Goal: Information Seeking & Learning: Learn about a topic

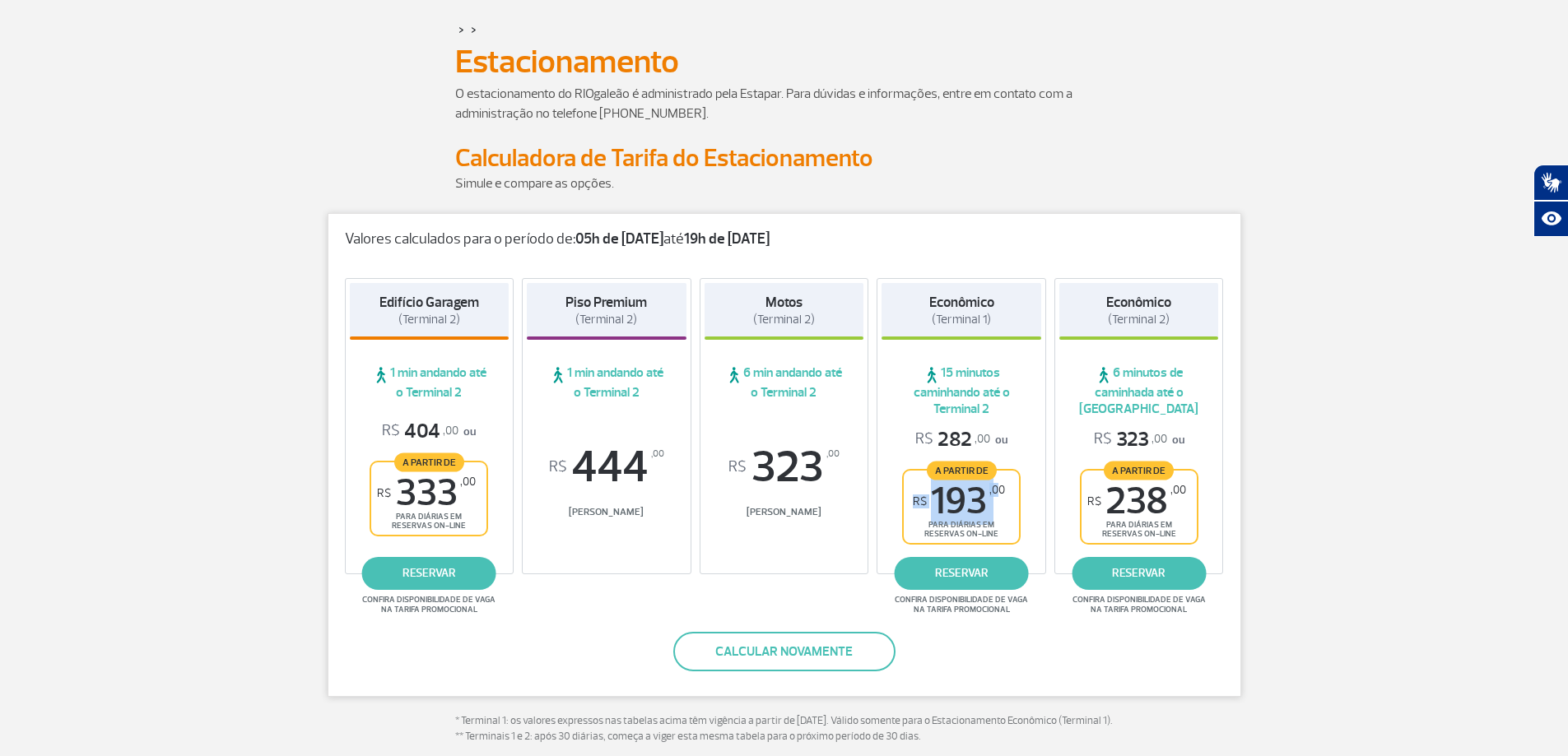
drag, startPoint x: 916, startPoint y: 485, endPoint x: 998, endPoint y: 497, distance: 82.9
click at [998, 497] on span "R$ 193 ,00" at bounding box center [959, 501] width 92 height 37
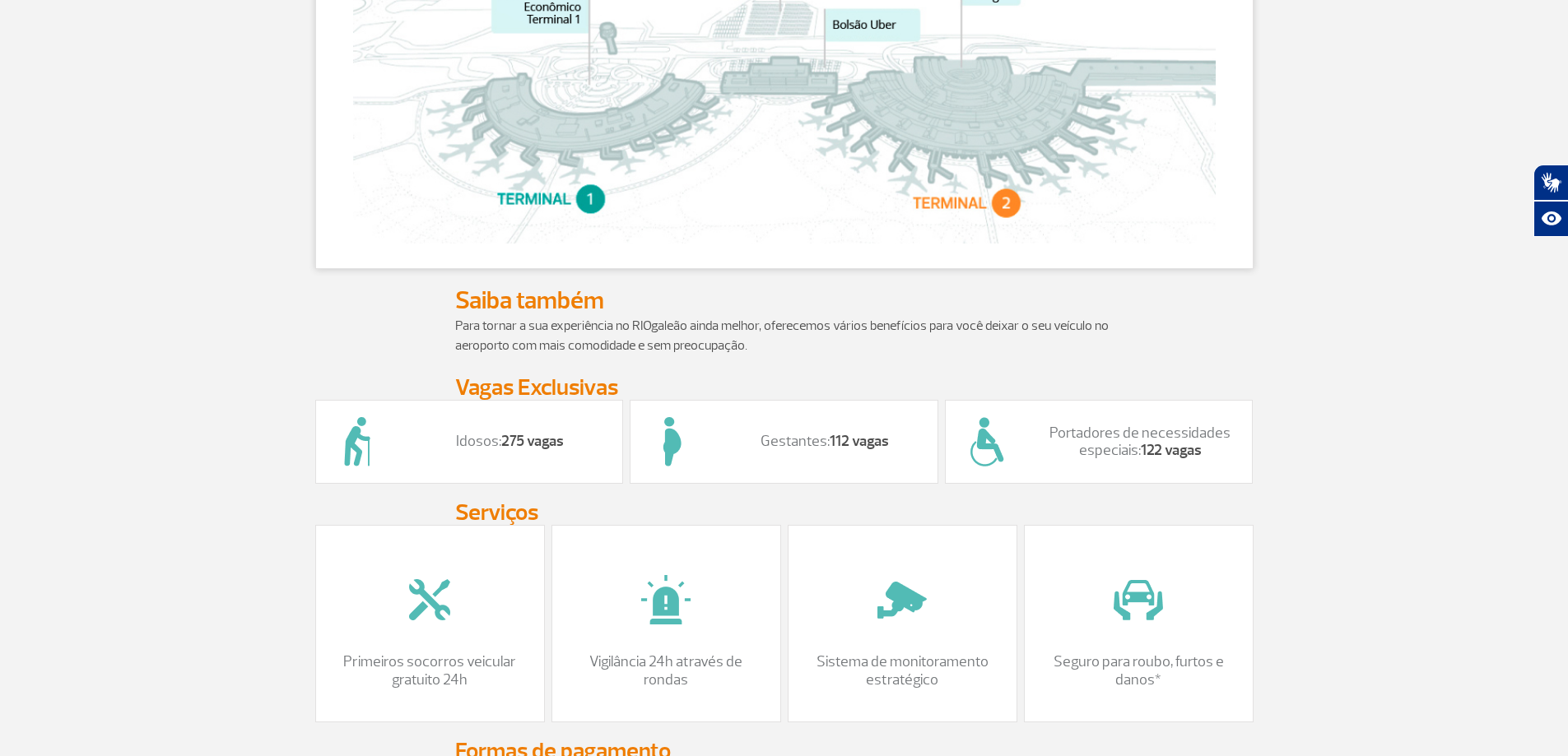
scroll to position [741, 0]
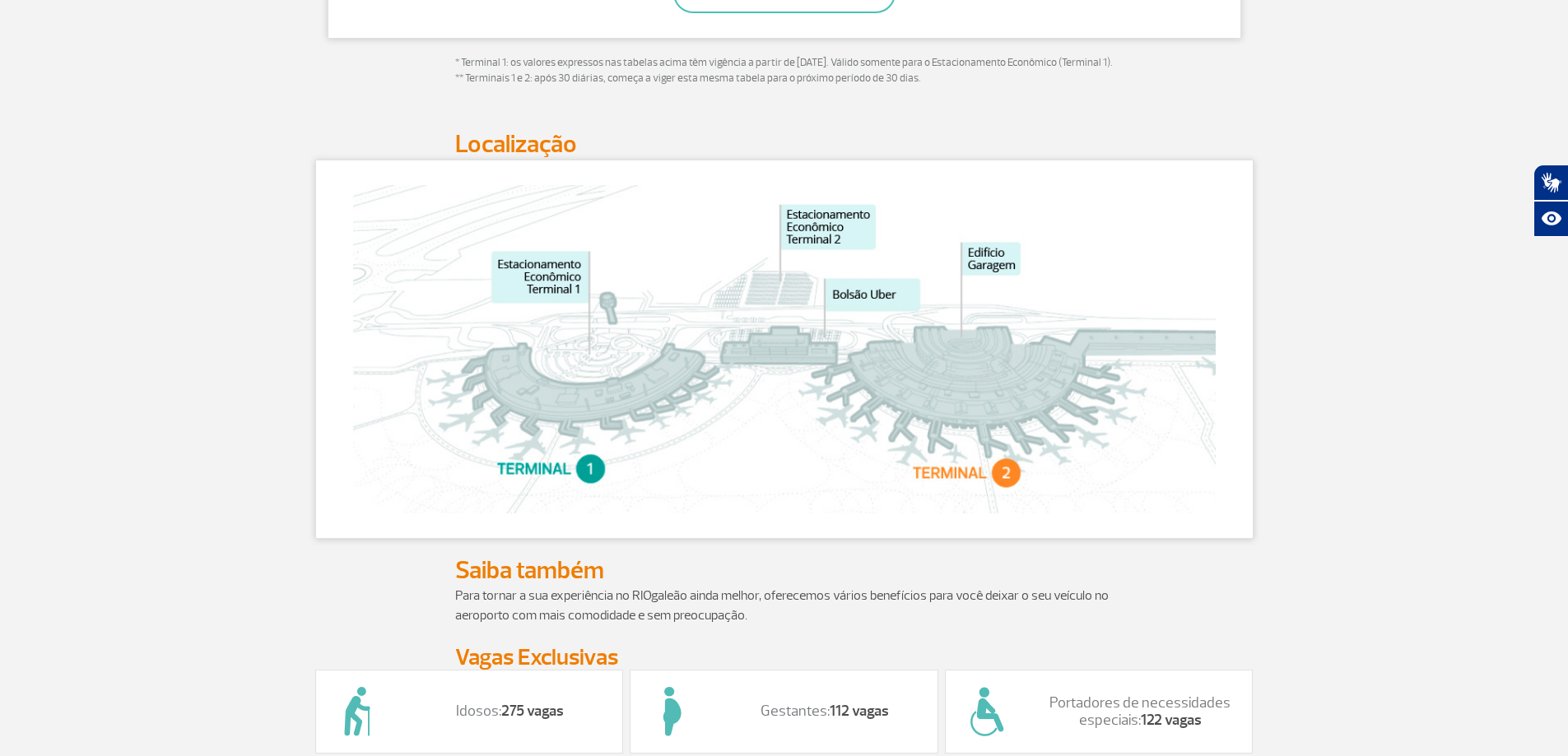
click at [816, 407] on img at bounding box center [784, 348] width 862 height 328
click at [675, 309] on img at bounding box center [784, 348] width 862 height 328
click at [673, 305] on img at bounding box center [784, 348] width 862 height 328
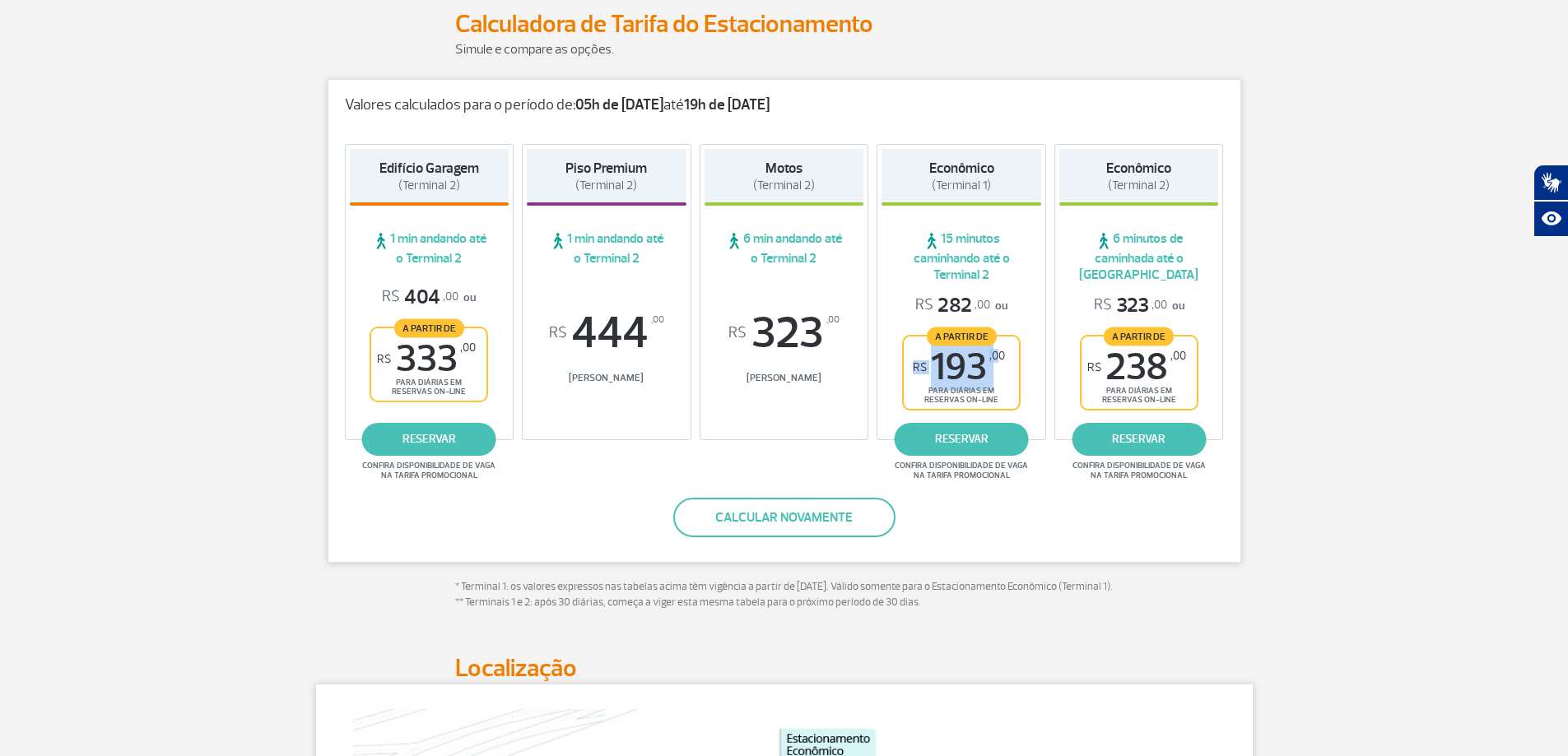
scroll to position [82, 0]
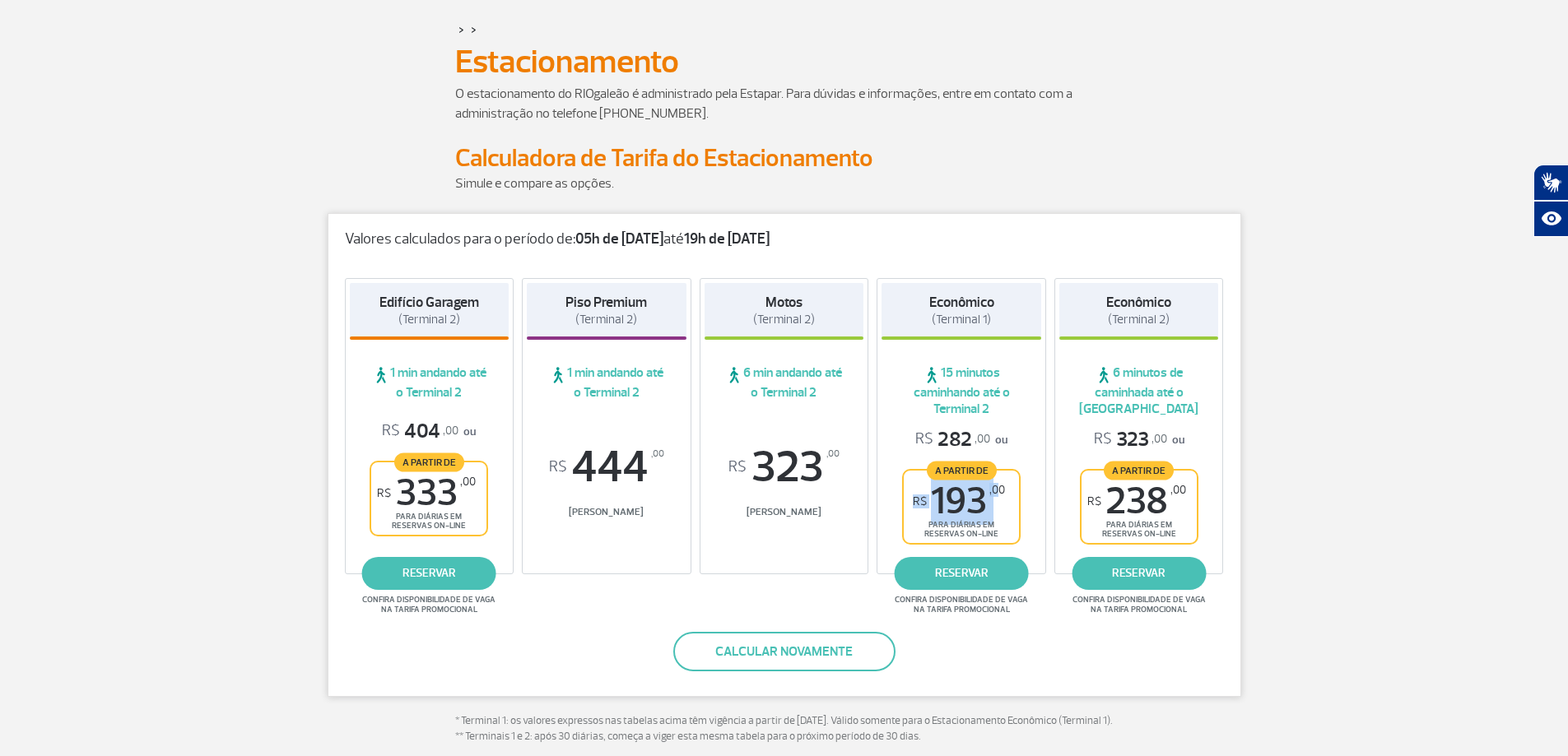
drag, startPoint x: 1106, startPoint y: 515, endPoint x: 1172, endPoint y: 500, distance: 67.7
click at [1172, 500] on span "R$ 238 ,00" at bounding box center [1136, 501] width 99 height 37
drag, startPoint x: 926, startPoint y: 499, endPoint x: 997, endPoint y: 501, distance: 71.0
click at [997, 501] on span "R$ 193 ,00" at bounding box center [959, 501] width 92 height 37
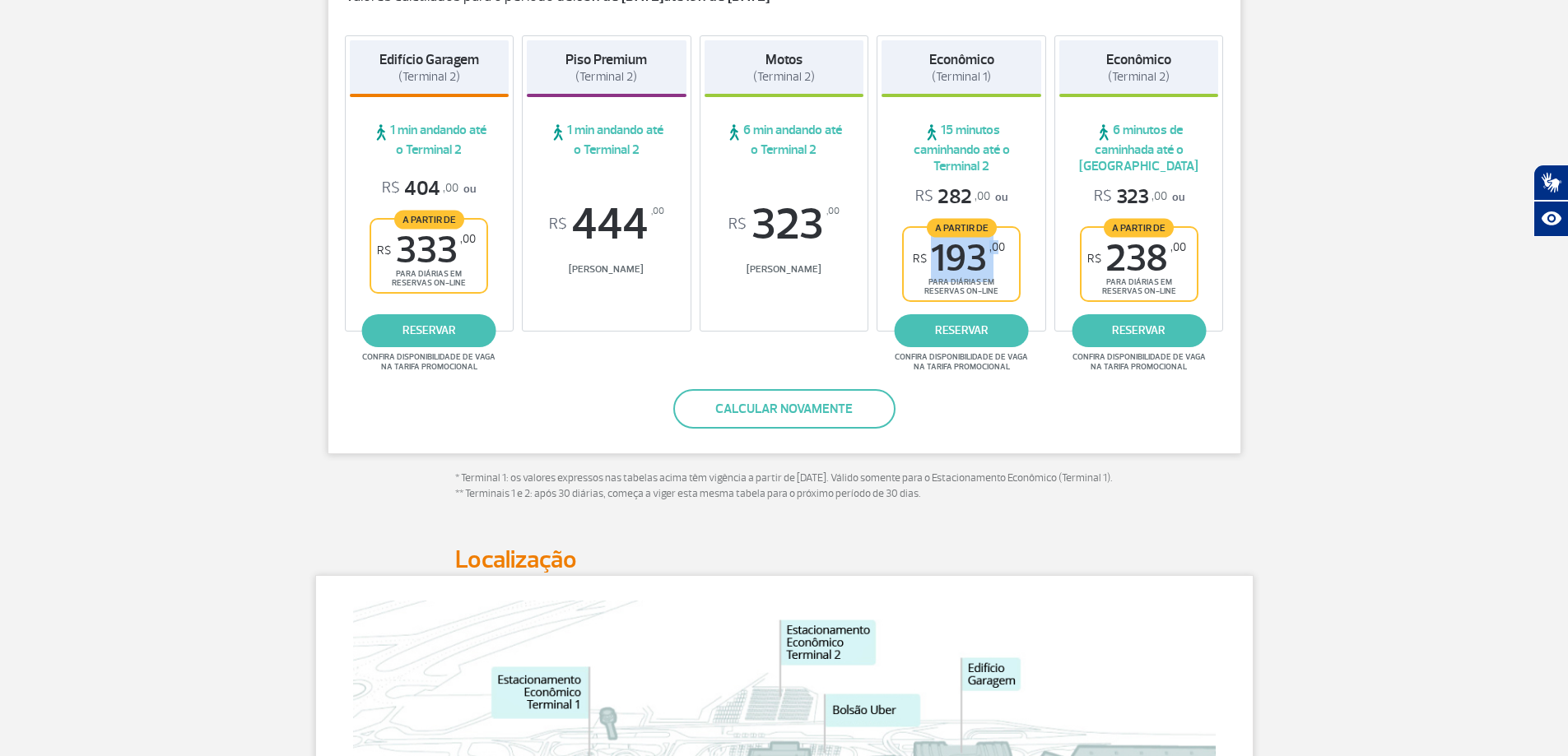
scroll to position [411, 0]
